Goal: Task Accomplishment & Management: Use online tool/utility

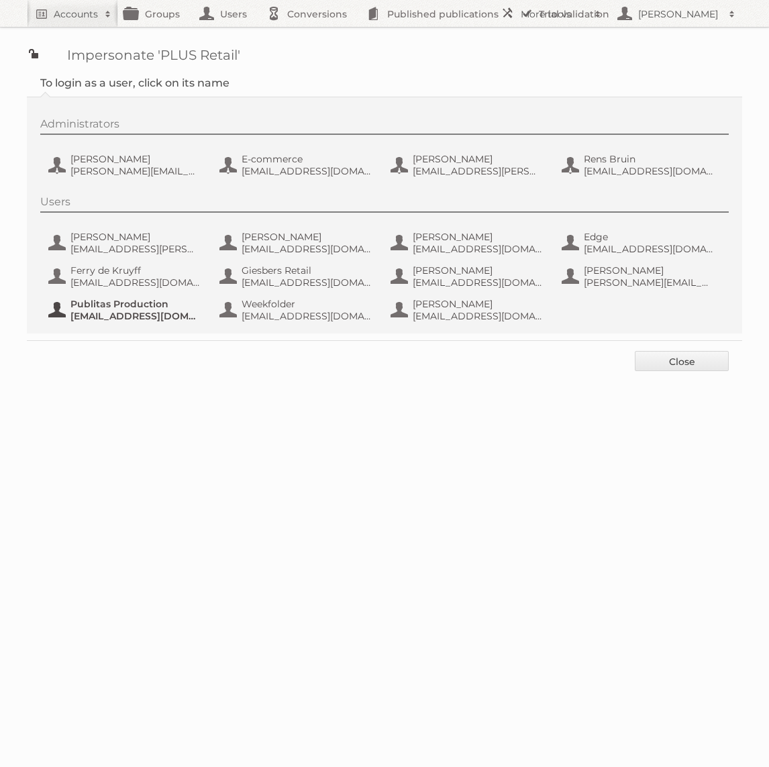
click at [165, 315] on span "[EMAIL_ADDRESS][DOMAIN_NAME]" at bounding box center [135, 316] width 130 height 12
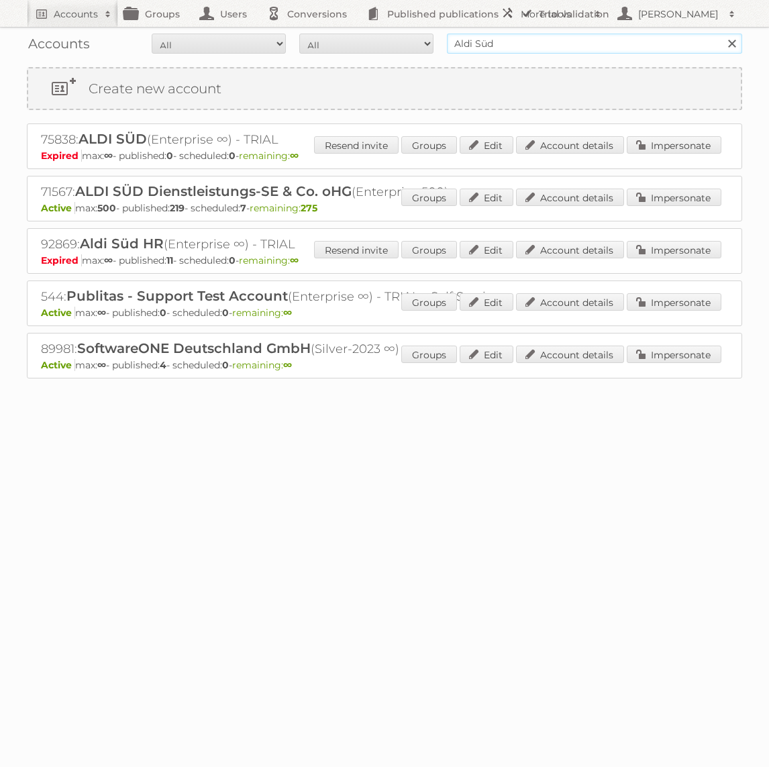
click at [525, 50] on input "Aldi Süd" at bounding box center [594, 44] width 295 height 20
type input "GAMMA"
click at [721, 34] on input "Search" at bounding box center [731, 44] width 20 height 20
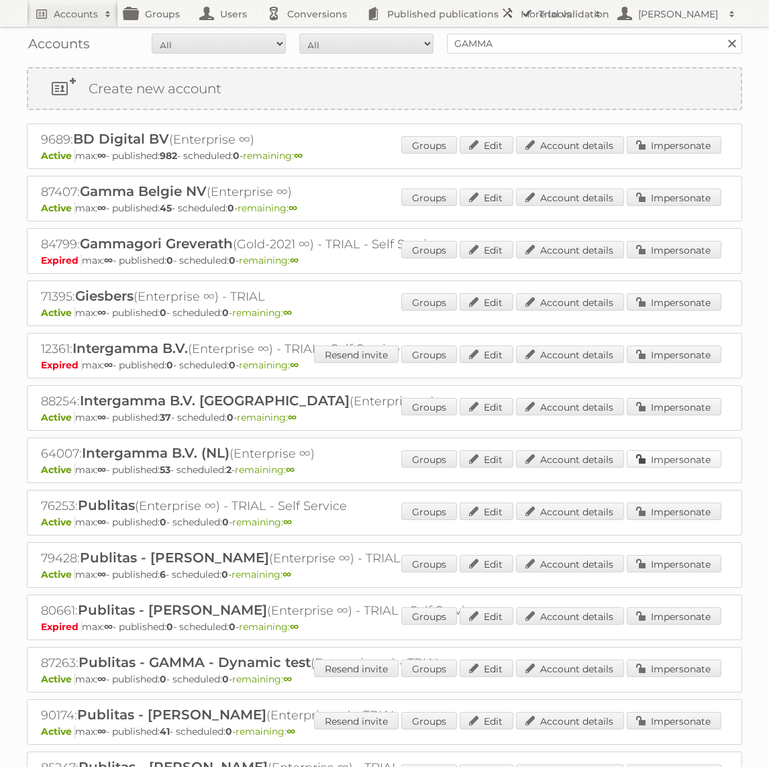
click at [697, 460] on link "Impersonate" at bounding box center [674, 458] width 95 height 17
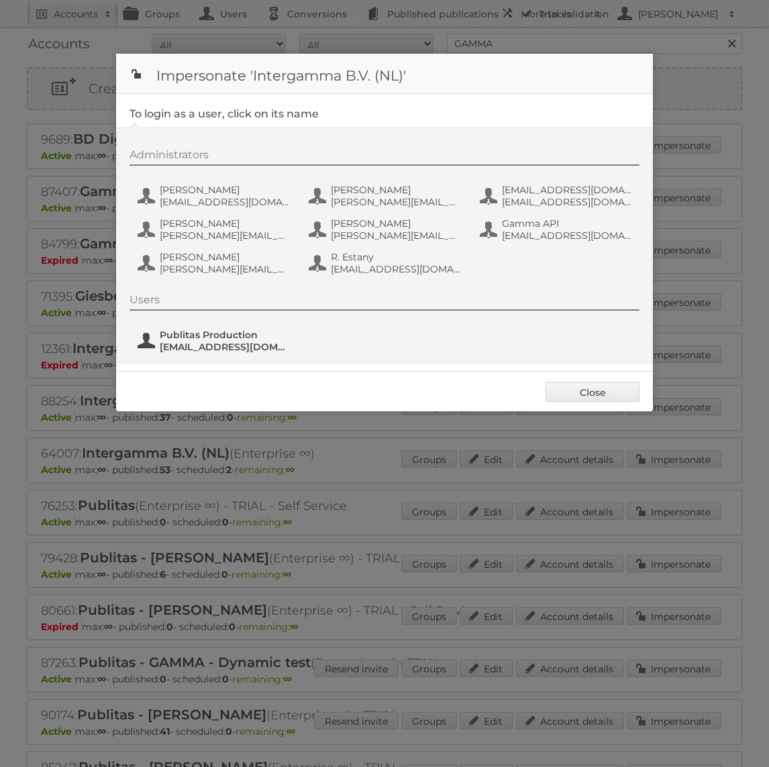
click at [196, 336] on span "Publitas Production" at bounding box center [225, 335] width 130 height 12
